Goal: Transaction & Acquisition: Purchase product/service

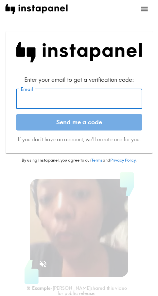
click at [88, 97] on input "Email" at bounding box center [79, 99] width 126 height 20
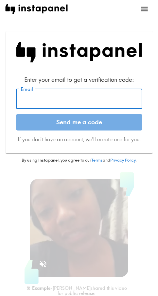
paste input "[EMAIL_ADDRESS][DOMAIN_NAME]"
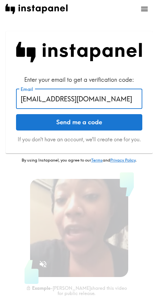
type input "[EMAIL_ADDRESS][DOMAIN_NAME]"
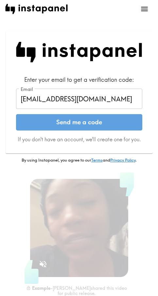
click at [73, 120] on button "Send me a code" at bounding box center [79, 122] width 126 height 16
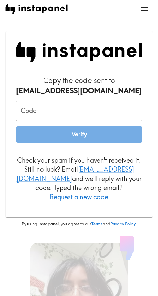
drag, startPoint x: 41, startPoint y: 101, endPoint x: 41, endPoint y: 106, distance: 4.6
click at [41, 101] on input "Code" at bounding box center [79, 111] width 126 height 20
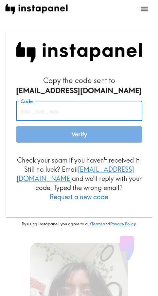
paste input "4jJ_5YK_mfE"
type input "4jJ_5YK_mfE"
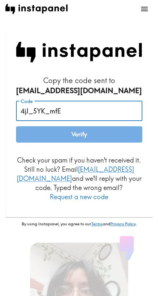
click at [57, 132] on button "Verify" at bounding box center [79, 134] width 126 height 16
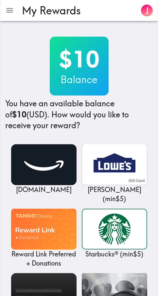
drag, startPoint x: 27, startPoint y: 33, endPoint x: 50, endPoint y: 40, distance: 23.6
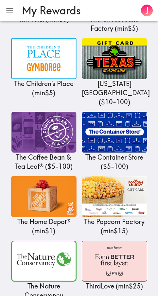
scroll to position [7269, 0]
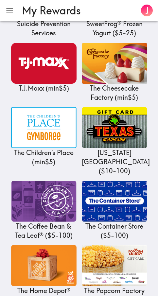
click at [100, 12] on h3 "My Rewards" at bounding box center [77, 10] width 111 height 12
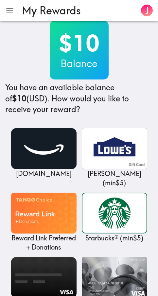
scroll to position [0, 0]
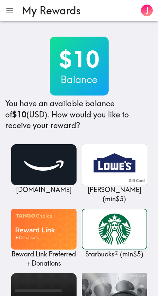
click at [124, 60] on div "$10 Balance You have an available balance of $10 (USD) . How would you like to …" at bounding box center [78, 84] width 147 height 94
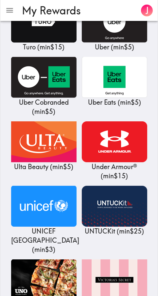
scroll to position [7777, 0]
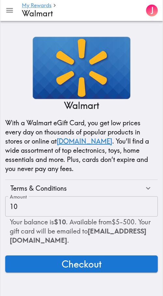
drag, startPoint x: 126, startPoint y: 264, endPoint x: 132, endPoint y: 264, distance: 6.2
click at [126, 264] on button "Checkout" at bounding box center [81, 263] width 153 height 17
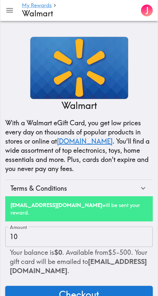
drag, startPoint x: 134, startPoint y: 31, endPoint x: 147, endPoint y: 1, distance: 32.2
click at [135, 31] on main "My Rewards Walmart J Walmart With a Walmart eGift Card, you get low prices ever…" at bounding box center [79, 167] width 158 height 292
